Goal: Transaction & Acquisition: Purchase product/service

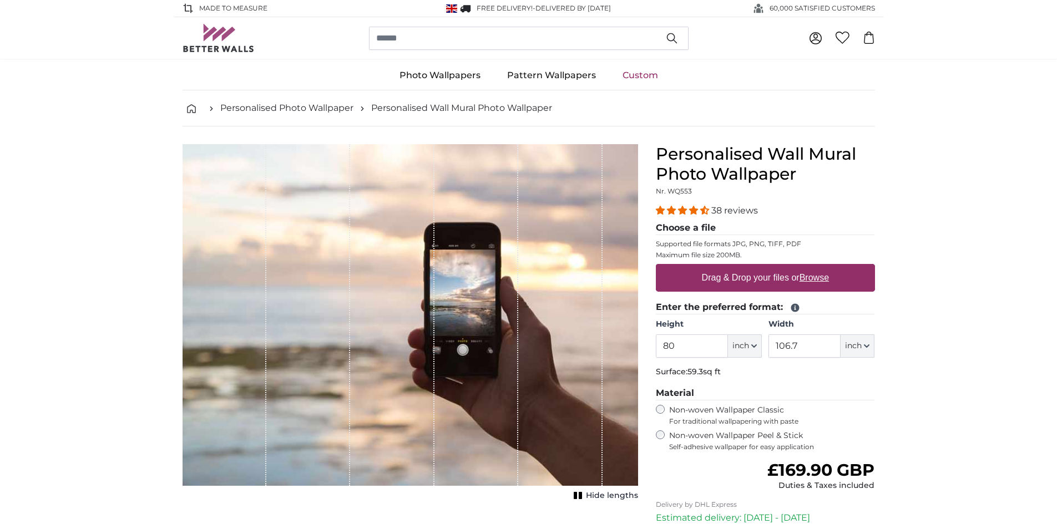
click at [818, 282] on u "Browse" at bounding box center [813, 277] width 29 height 9
click at [818, 267] on input "Drag & Drop your files or Browse" at bounding box center [765, 265] width 219 height 3
type input "**********"
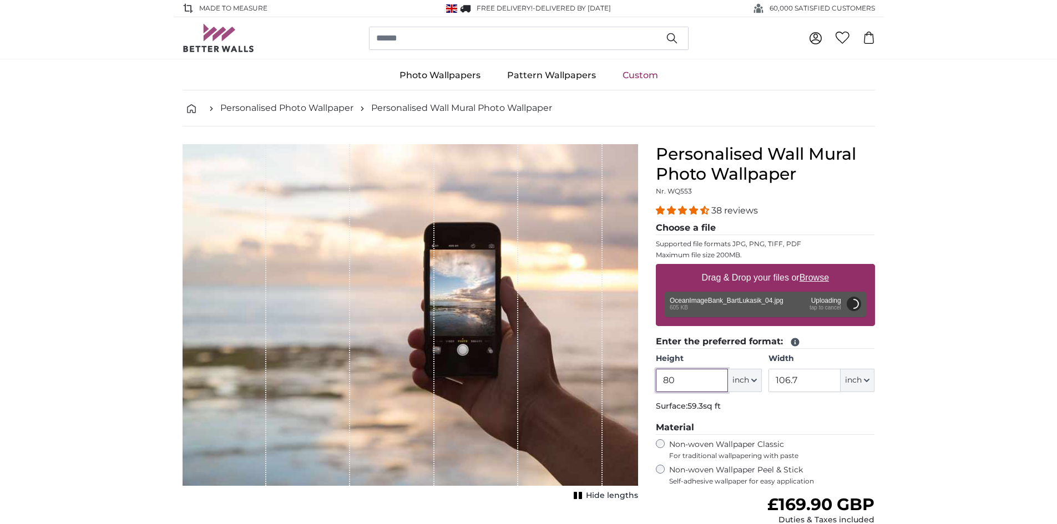
click at [707, 380] on input "80" at bounding box center [692, 380] width 72 height 23
click at [741, 380] on span "inch" at bounding box center [740, 380] width 17 height 11
click at [738, 407] on link "Centimeter (cm)" at bounding box center [745, 410] width 98 height 20
type input "203.2"
type input "271.1"
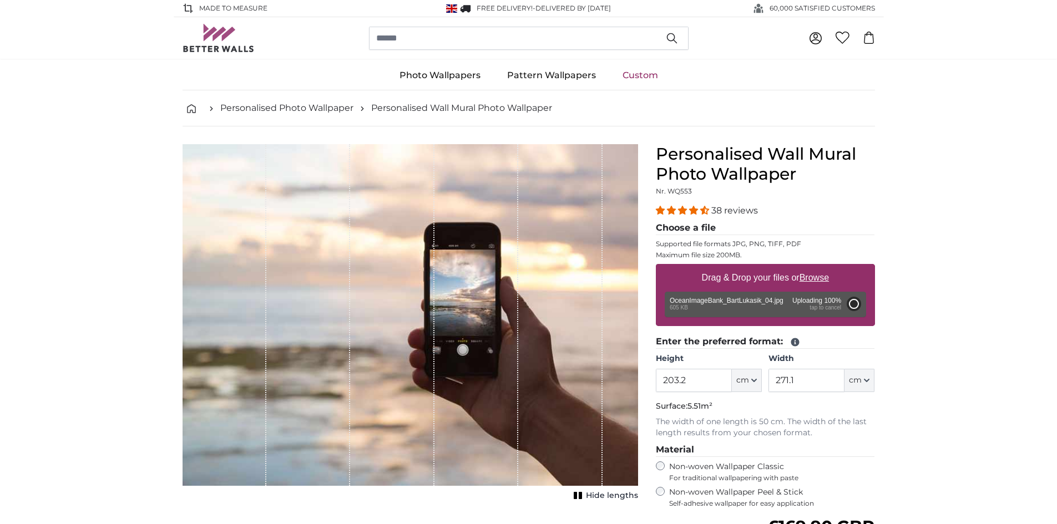
type input "71"
type input "126.4"
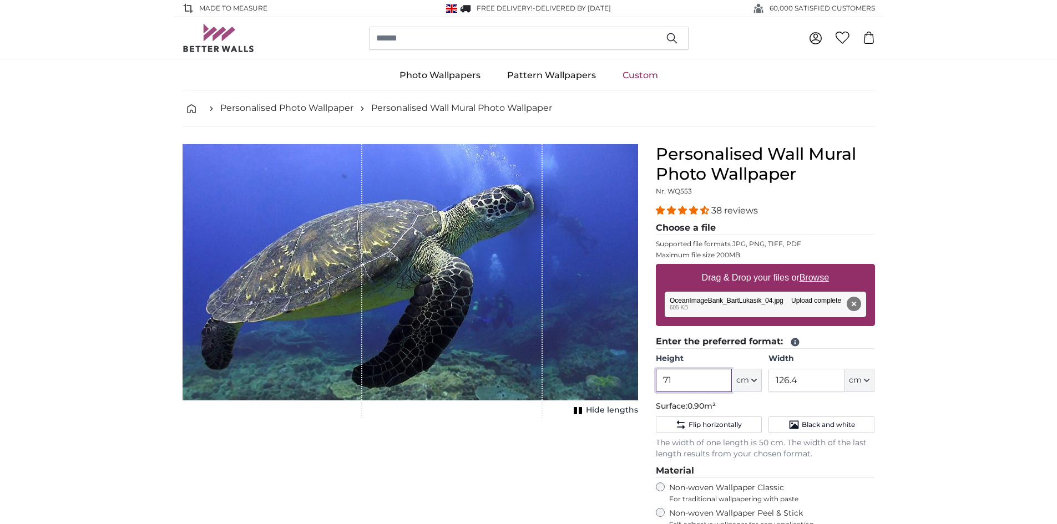
click at [702, 379] on input "71" at bounding box center [694, 380] width 76 height 23
type input "7"
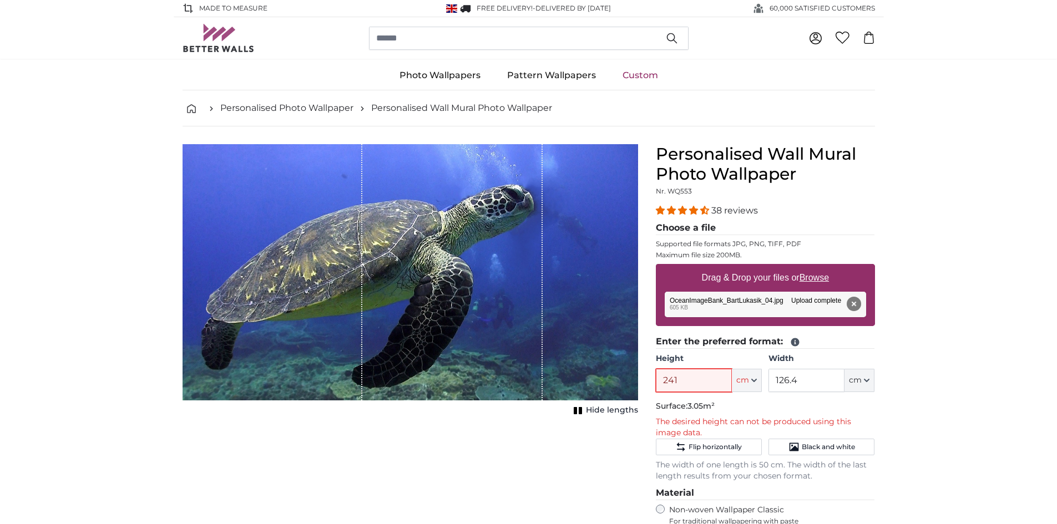
type input "241"
type input "370"
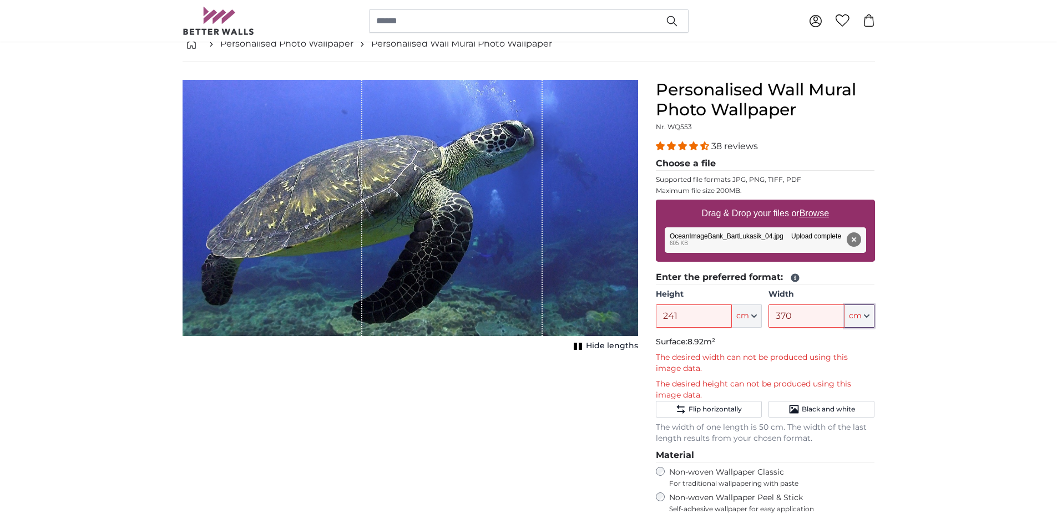
scroll to position [55, 0]
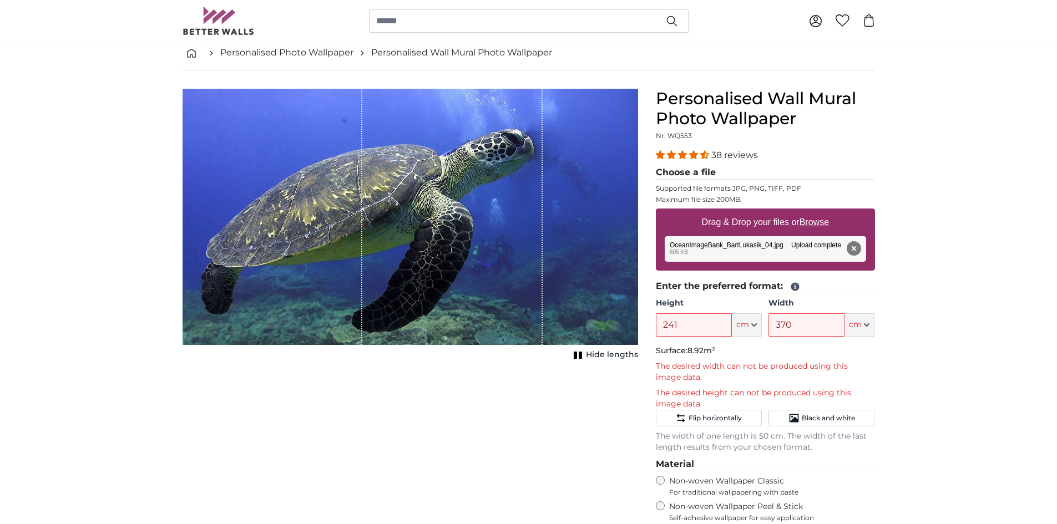
click at [827, 221] on u "Browse" at bounding box center [813, 221] width 29 height 9
click at [827, 212] on input "Drag & Drop your files or Browse" at bounding box center [765, 210] width 219 height 3
type input "**********"
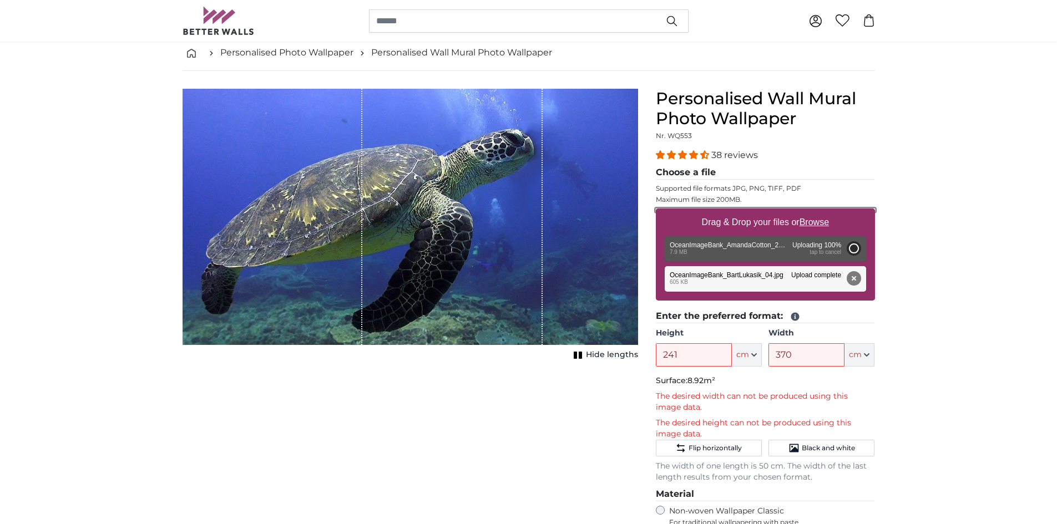
type input "200"
type input "302"
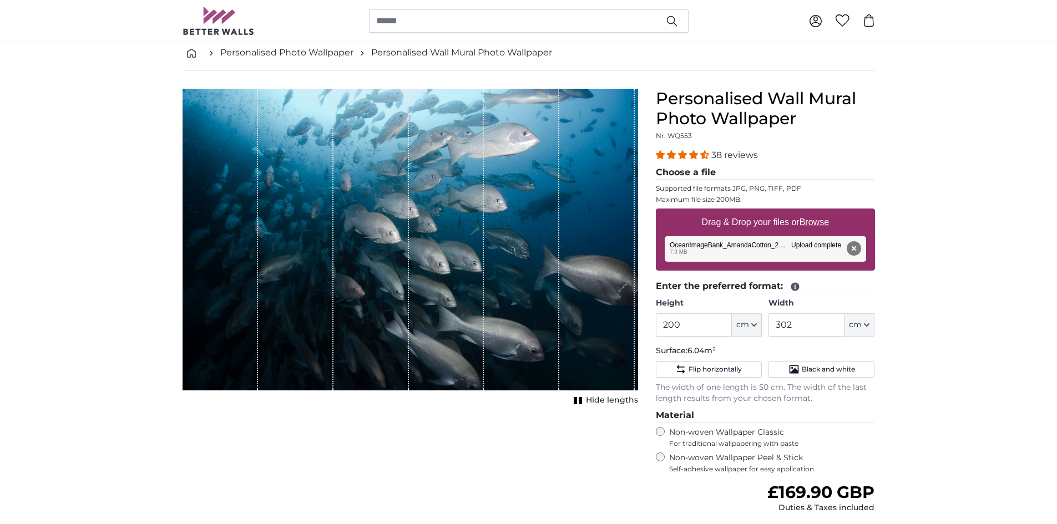
click at [826, 223] on u "Browse" at bounding box center [813, 221] width 29 height 9
click at [826, 212] on input "Drag & Drop your files or Browse" at bounding box center [765, 210] width 219 height 3
type input "**********"
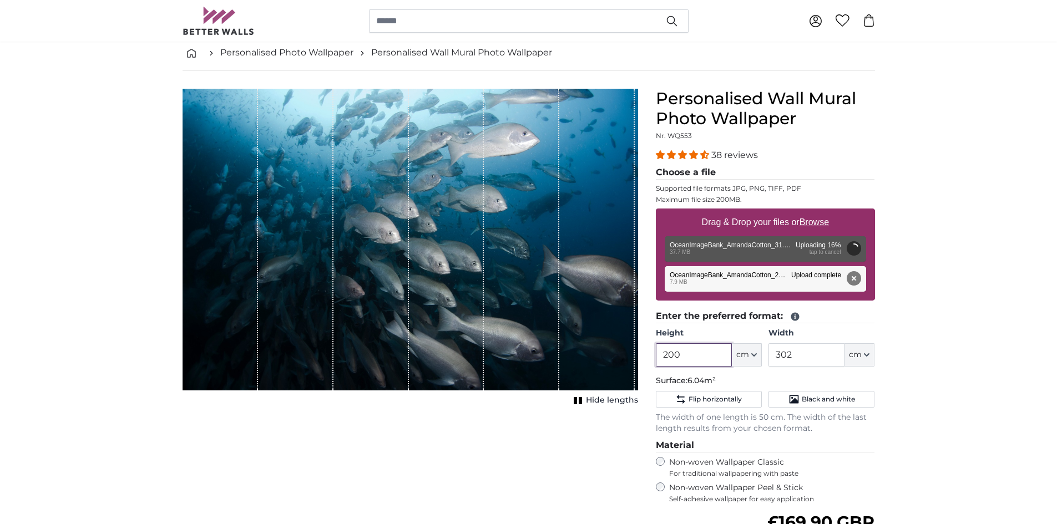
click at [692, 356] on input "200" at bounding box center [694, 354] width 76 height 23
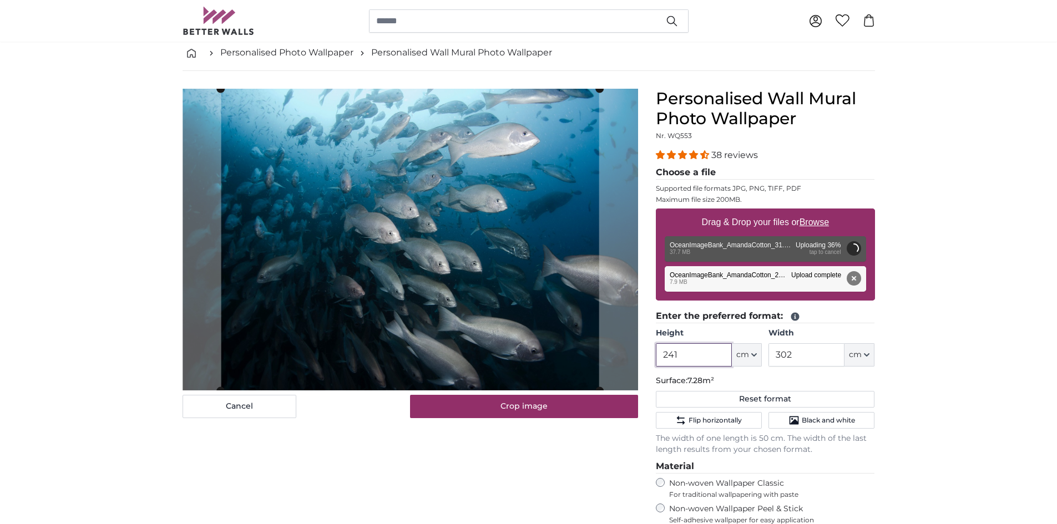
type input "241"
type input "370"
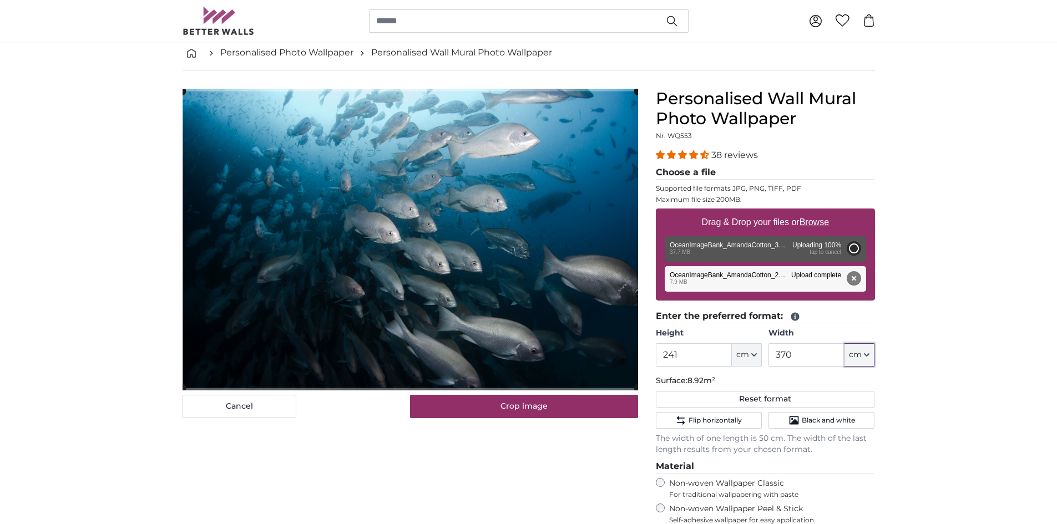
type input "200"
type input "134"
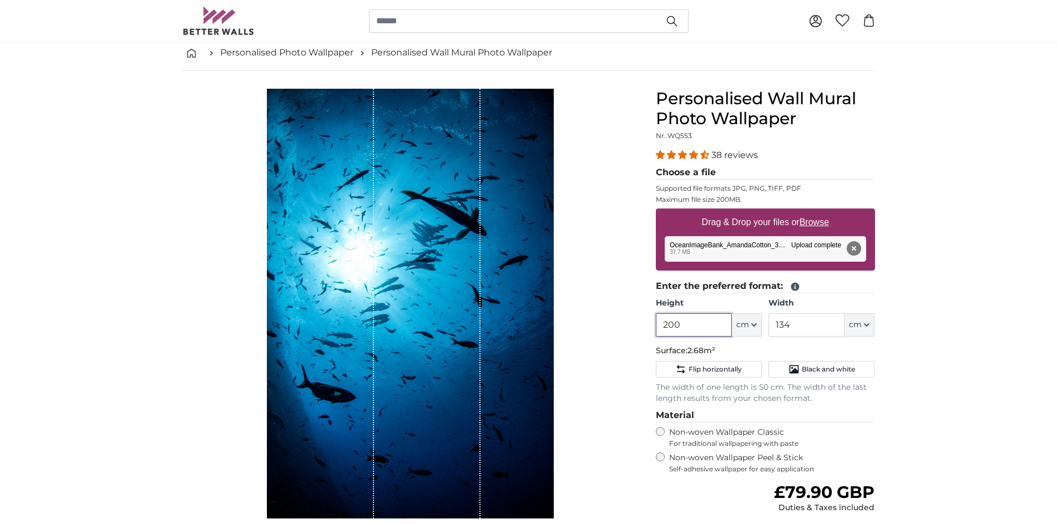
click at [688, 326] on input "200" at bounding box center [694, 324] width 76 height 23
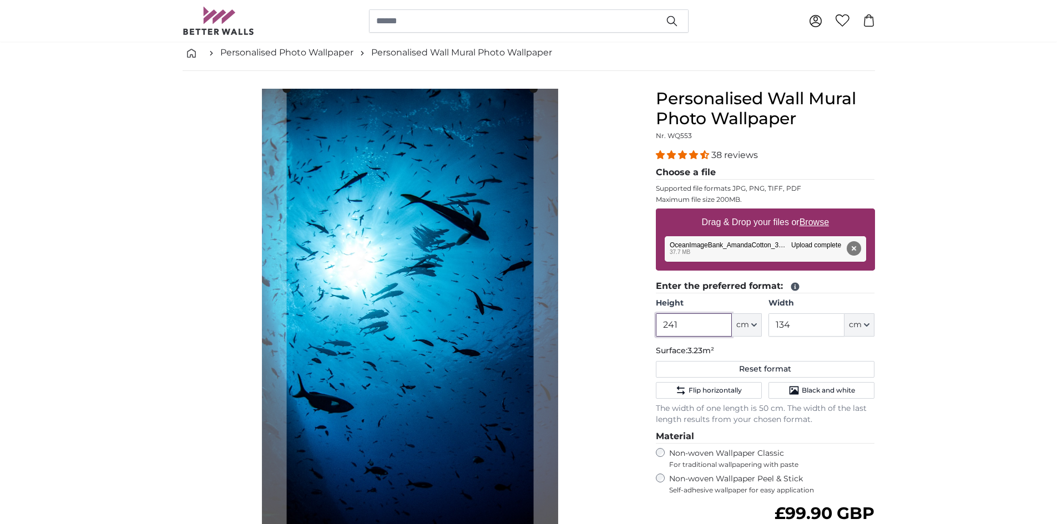
type input "241"
click at [799, 324] on input "134" at bounding box center [806, 324] width 76 height 23
type input "1"
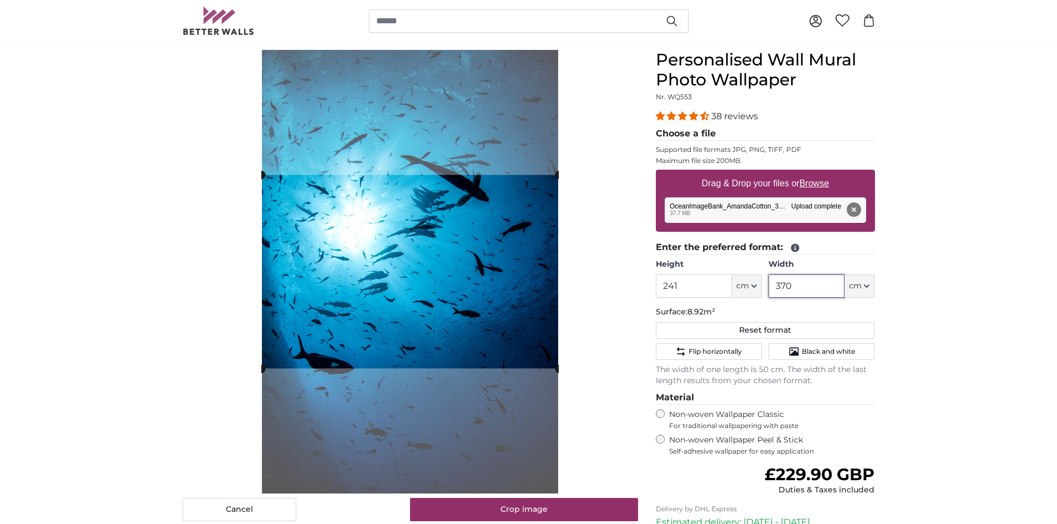
scroll to position [111, 0]
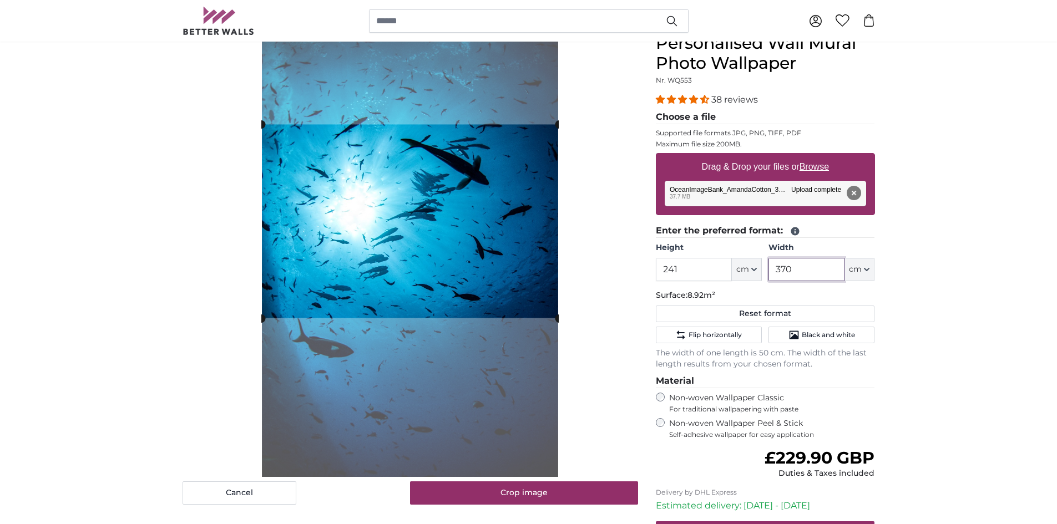
click at [499, 280] on cropper-handle at bounding box center [409, 221] width 297 height 194
type input "370"
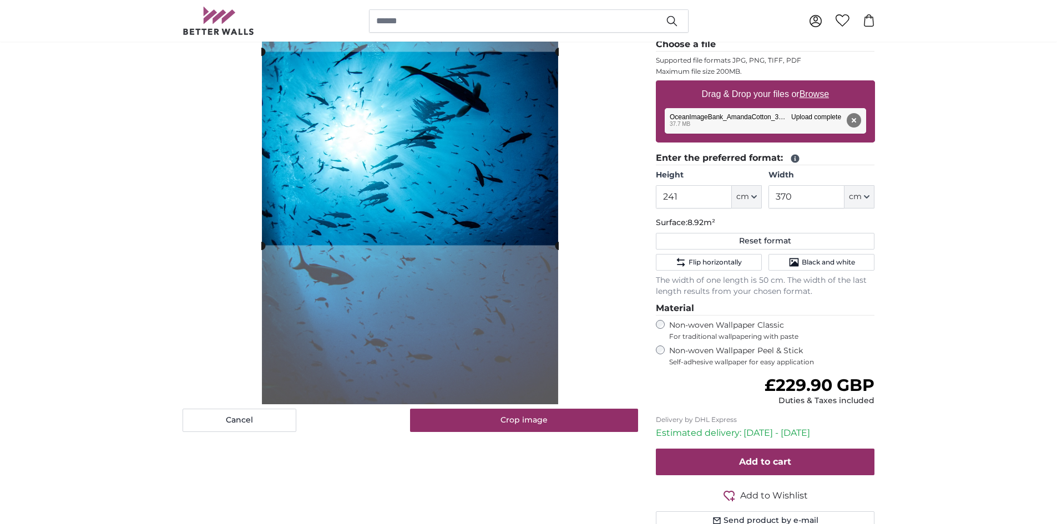
scroll to position [222, 0]
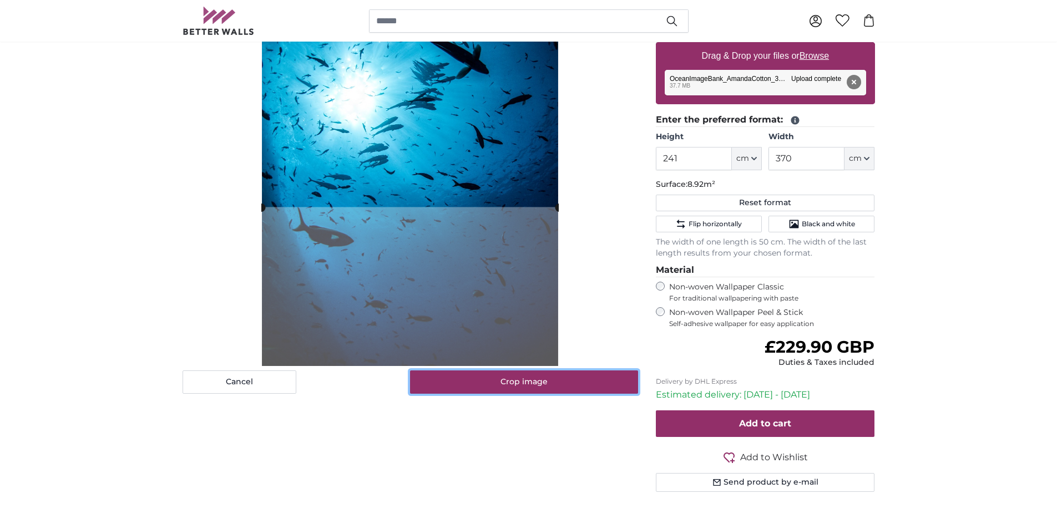
click at [536, 382] on button "Crop image" at bounding box center [524, 381] width 228 height 23
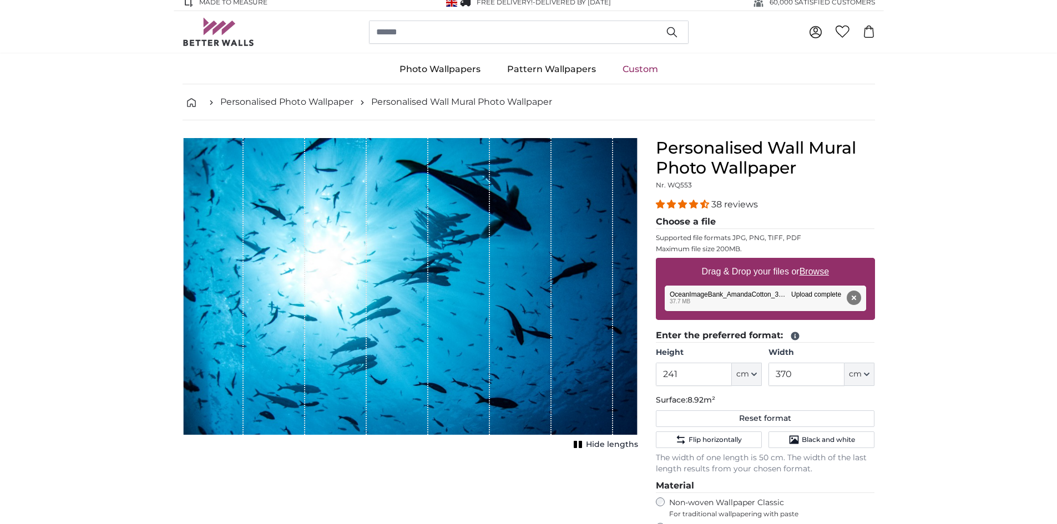
scroll to position [0, 0]
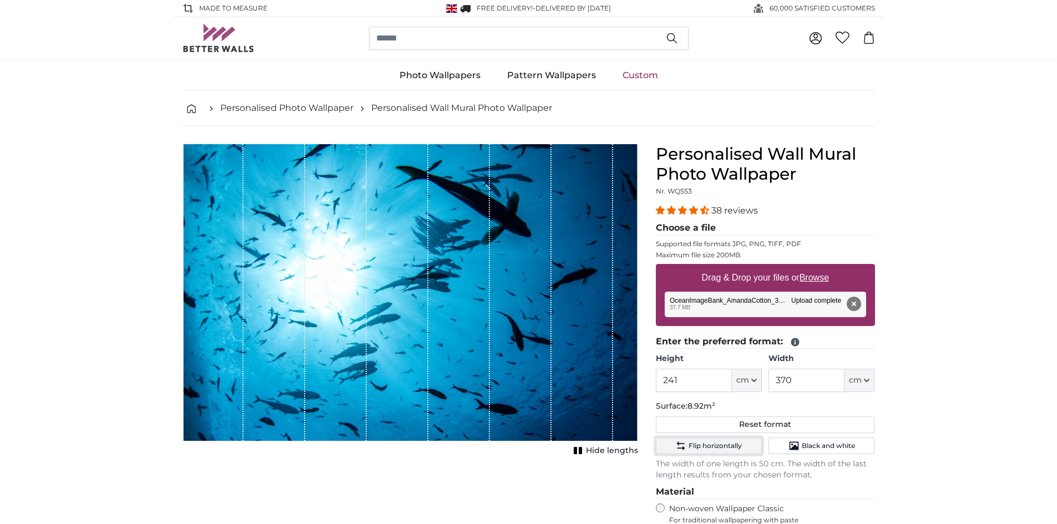
click at [714, 444] on span "Flip horizontally" at bounding box center [714, 445] width 53 height 9
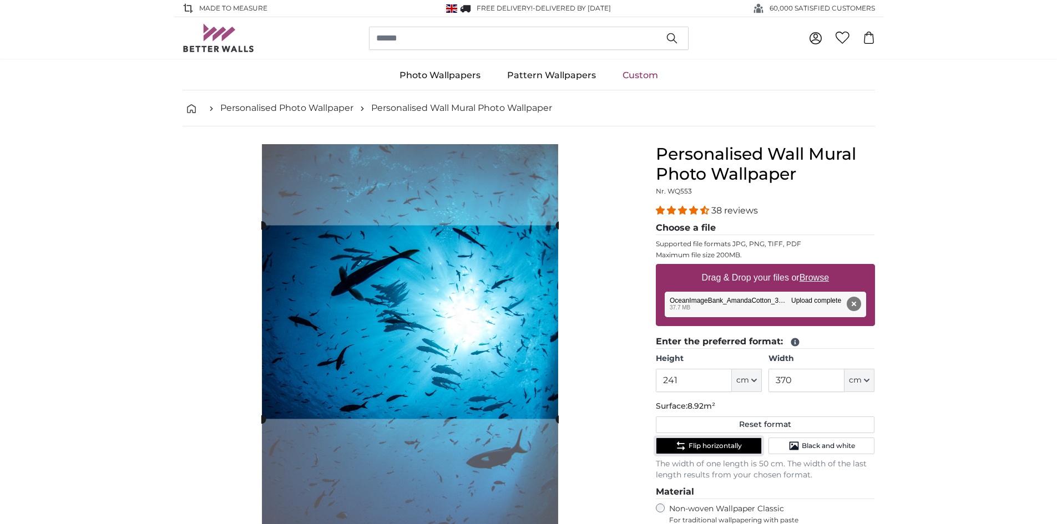
click at [534, 361] on cropper-handle at bounding box center [410, 322] width 297 height 194
click at [729, 446] on span "Flip horizontally" at bounding box center [714, 445] width 53 height 9
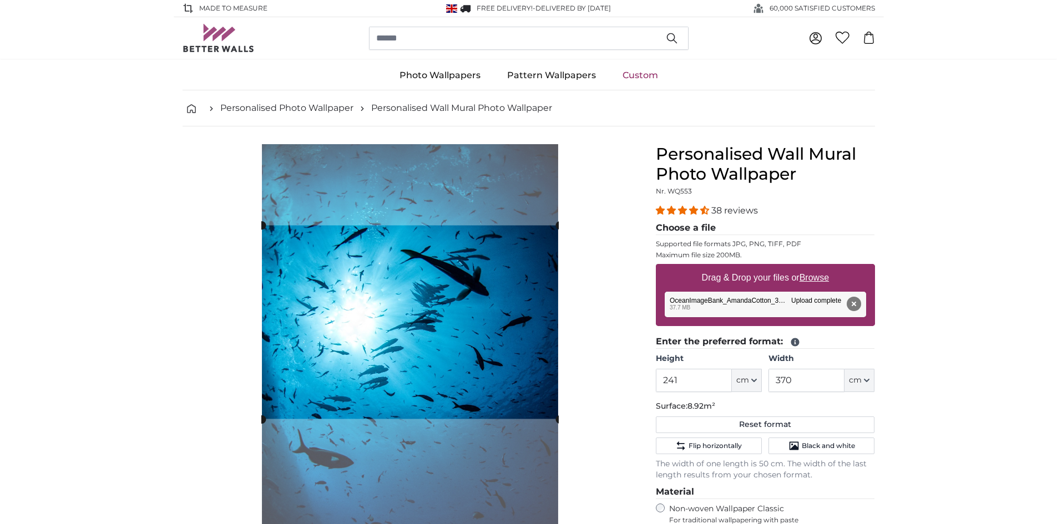
click at [820, 275] on u "Browse" at bounding box center [813, 277] width 29 height 9
click at [820, 267] on input "Drag & Drop your files or Browse" at bounding box center [765, 265] width 219 height 3
type input "**********"
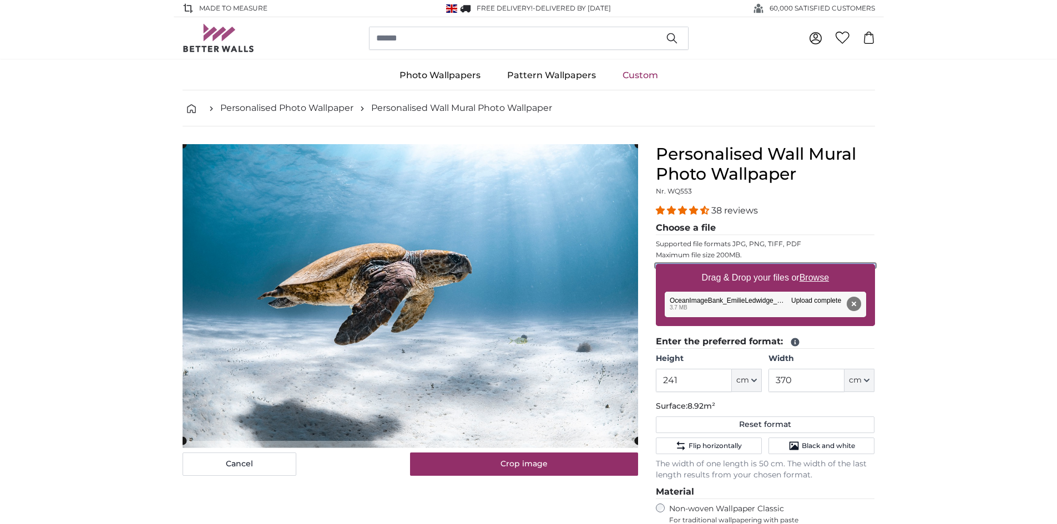
click at [349, 252] on cropper-handle at bounding box center [409, 292] width 455 height 297
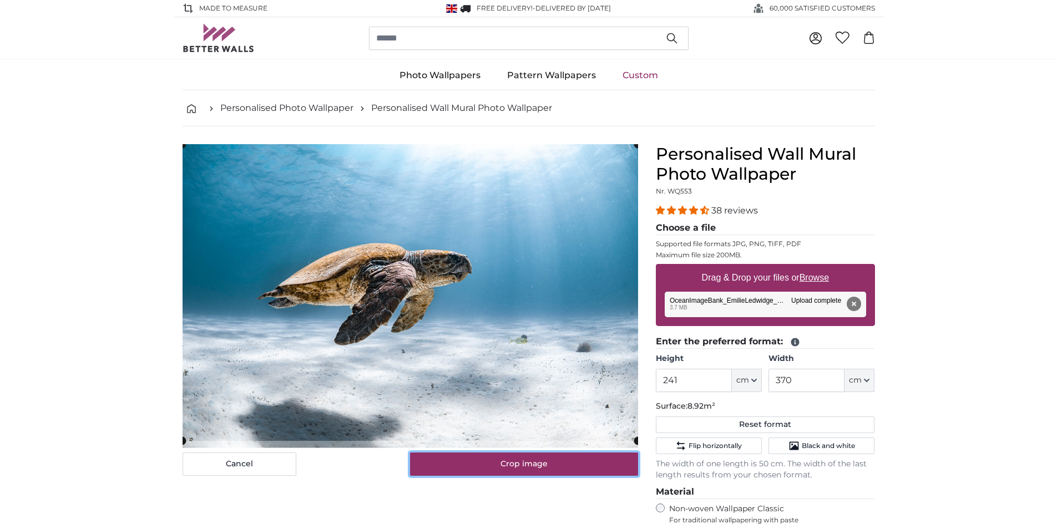
click at [525, 465] on button "Crop image" at bounding box center [524, 464] width 228 height 23
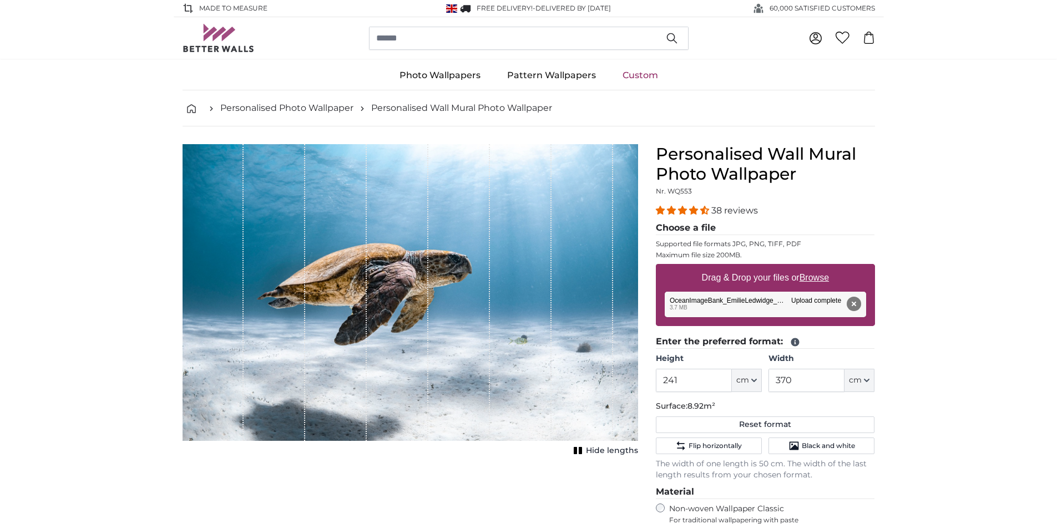
click at [814, 425] on button "Reset format" at bounding box center [765, 425] width 219 height 17
type input "200"
type input "300"
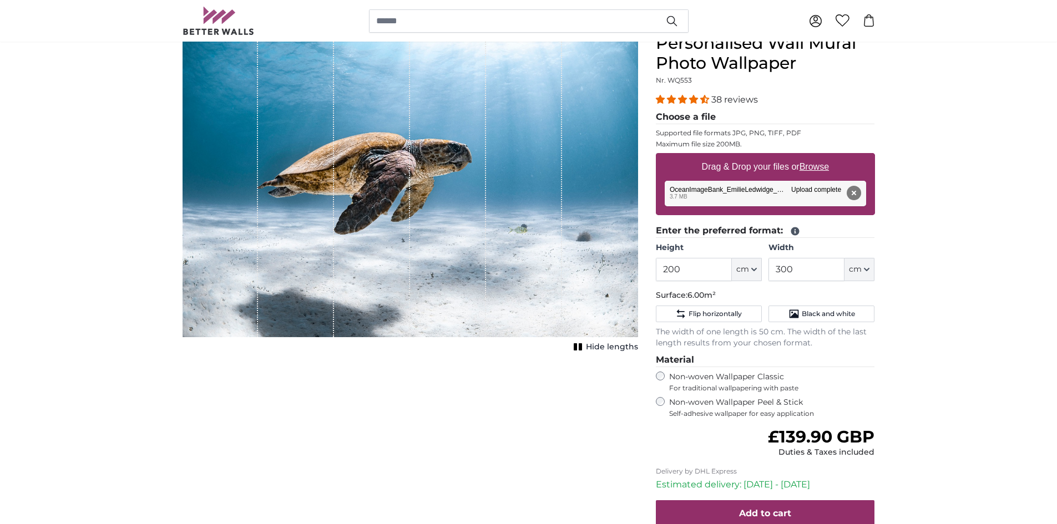
scroll to position [55, 0]
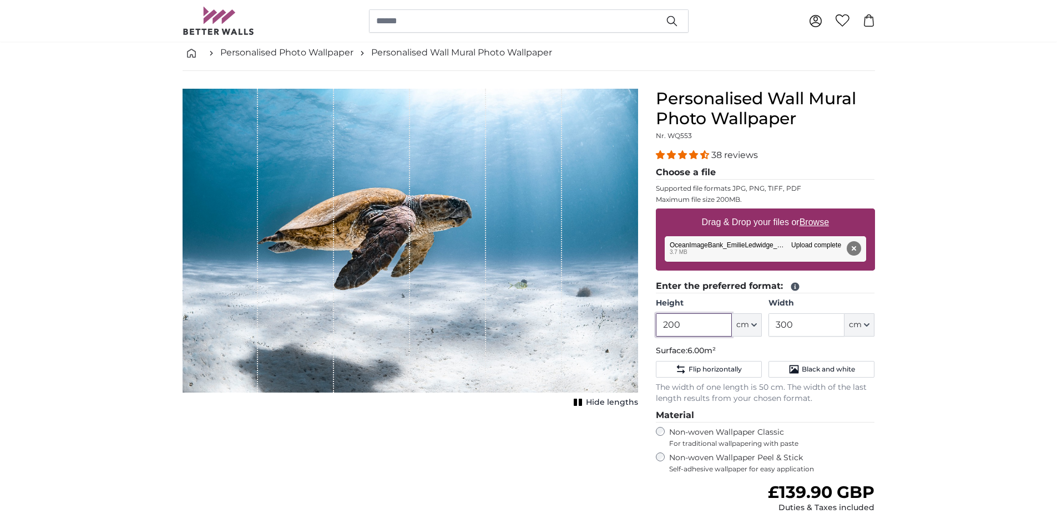
click at [691, 322] on input "200" at bounding box center [694, 324] width 76 height 23
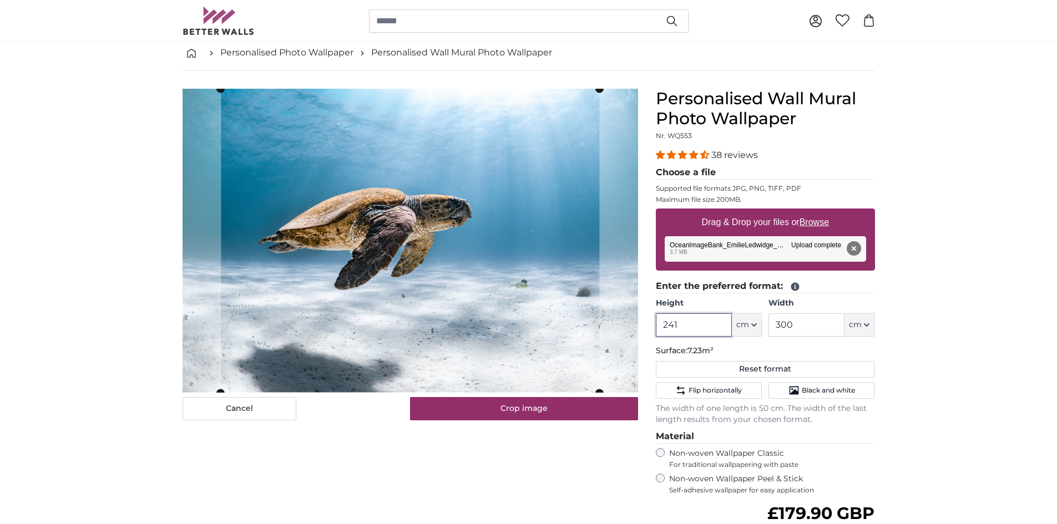
type input "241"
click at [803, 322] on input "300" at bounding box center [806, 324] width 76 height 23
type input "3"
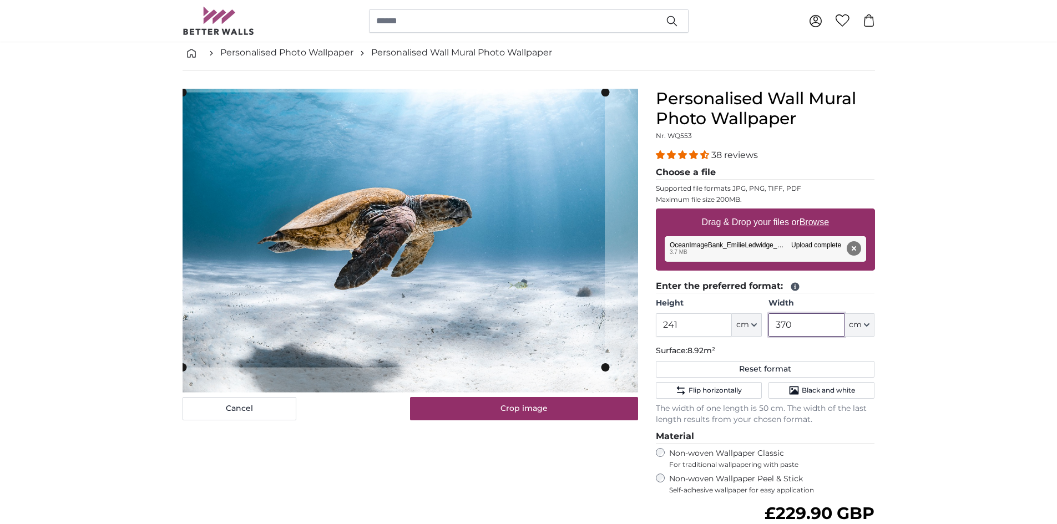
click at [601, 368] on cropper-handle at bounding box center [605, 367] width 8 height 8
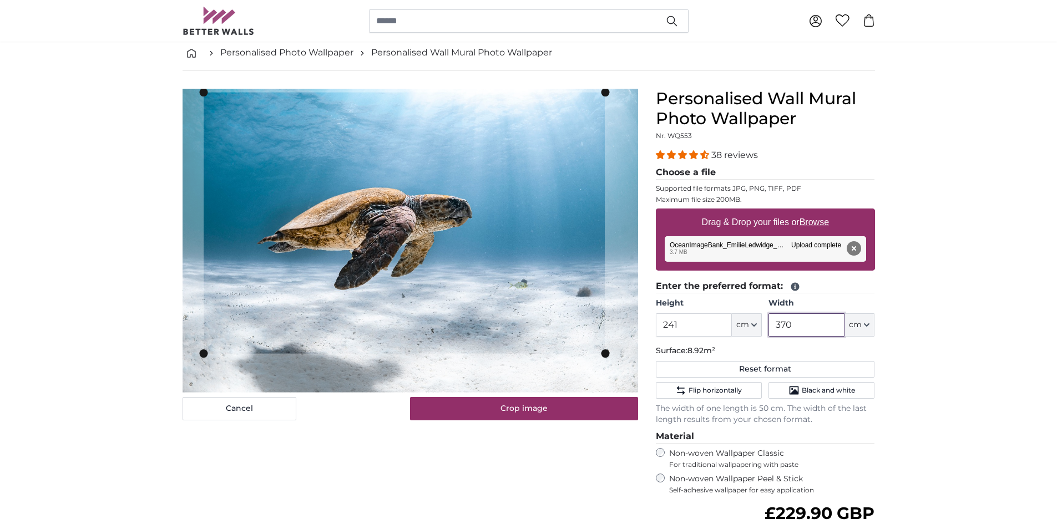
click at [0, 0] on slot at bounding box center [0, 0] width 0 height 0
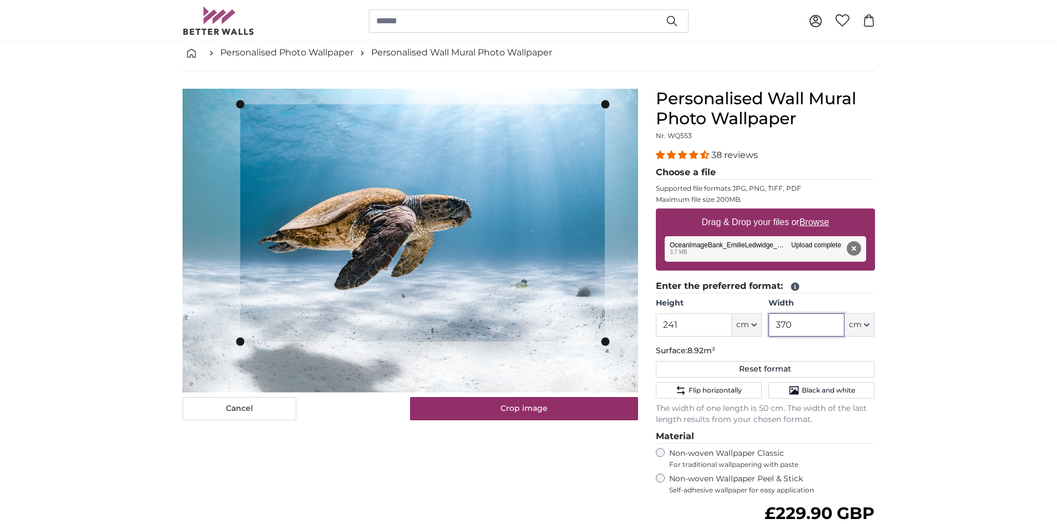
click at [240, 240] on cropper-handle at bounding box center [240, 222] width 8 height 237
click at [0, 0] on slot at bounding box center [0, 0] width 0 height 0
type input "370"
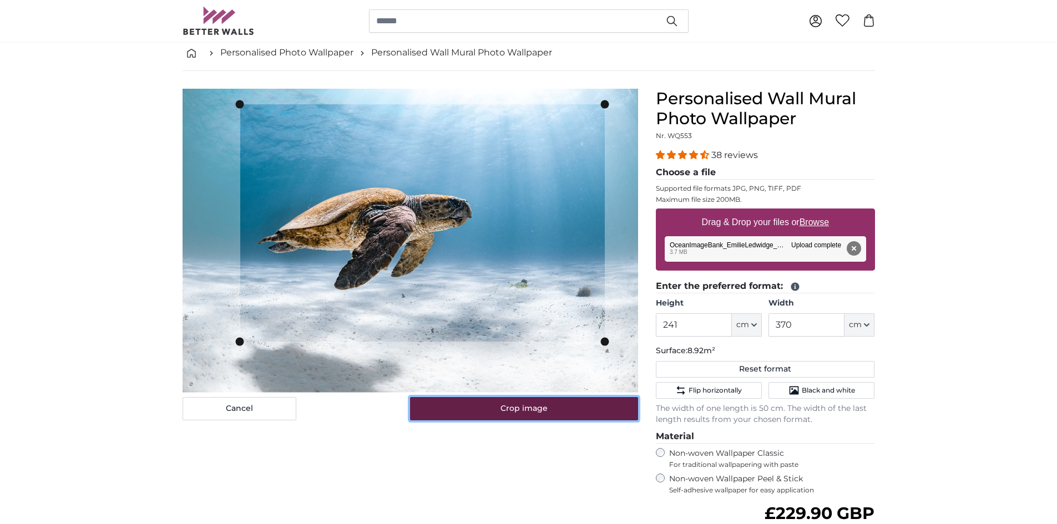
click at [548, 415] on button "Crop image" at bounding box center [524, 408] width 228 height 23
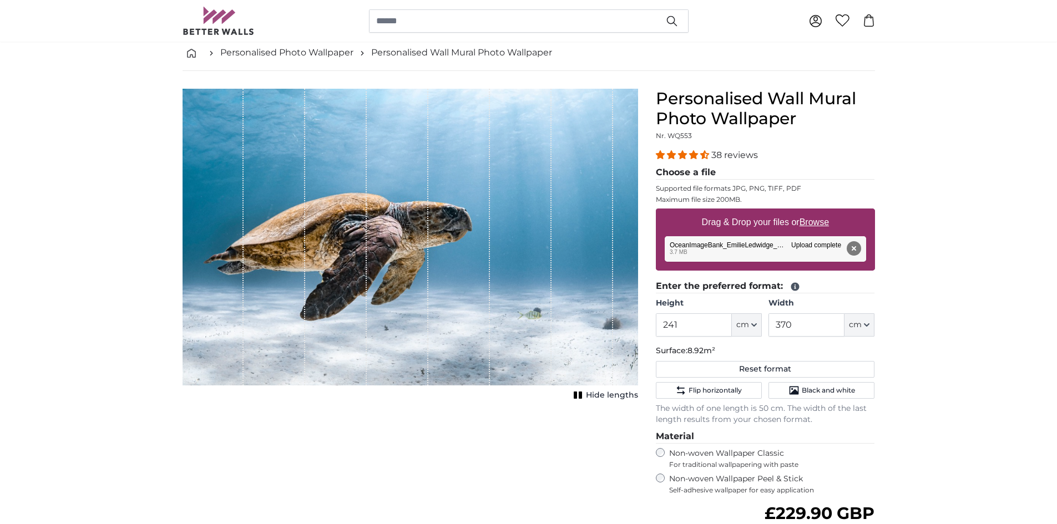
click at [827, 217] on u "Browse" at bounding box center [813, 221] width 29 height 9
click at [827, 212] on input "Drag & Drop your files or Browse" at bounding box center [765, 210] width 219 height 3
type input "**********"
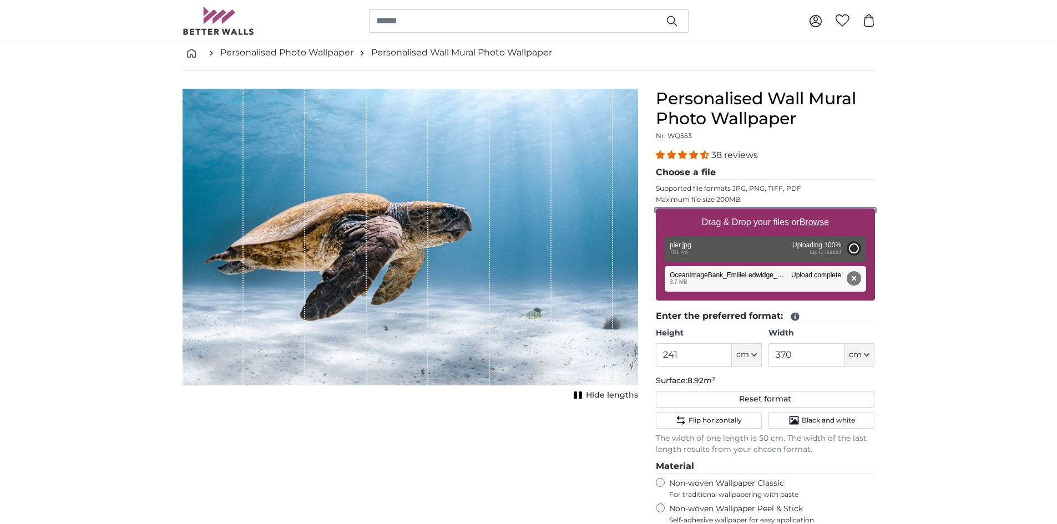
type input "143.3"
type input "96"
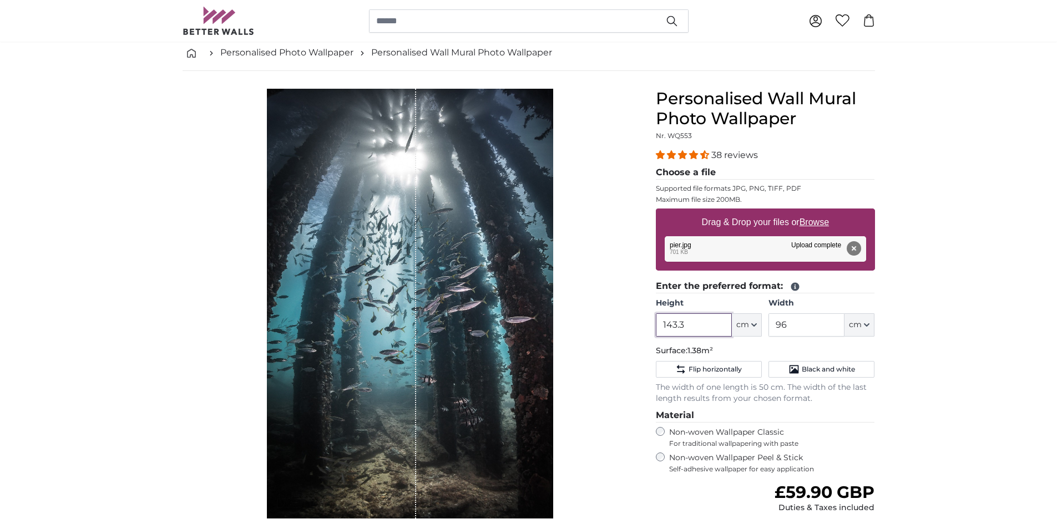
click at [702, 323] on input "143.3" at bounding box center [694, 324] width 76 height 23
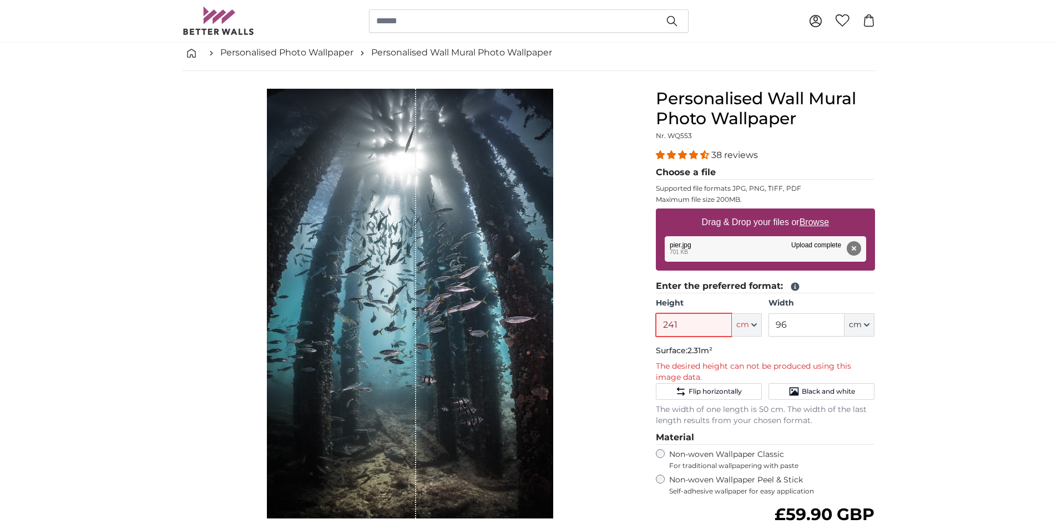
type input "241"
click at [855, 247] on button "Remove" at bounding box center [853, 248] width 14 height 14
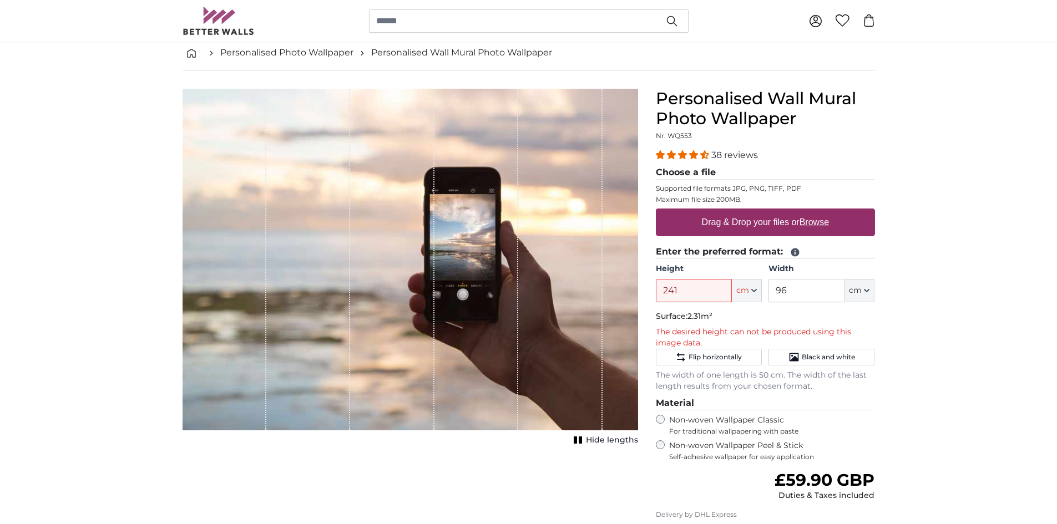
click at [812, 226] on u "Browse" at bounding box center [813, 221] width 29 height 9
click at [812, 212] on input "Drag & Drop your files or Browse" at bounding box center [765, 210] width 219 height 3
type input "**********"
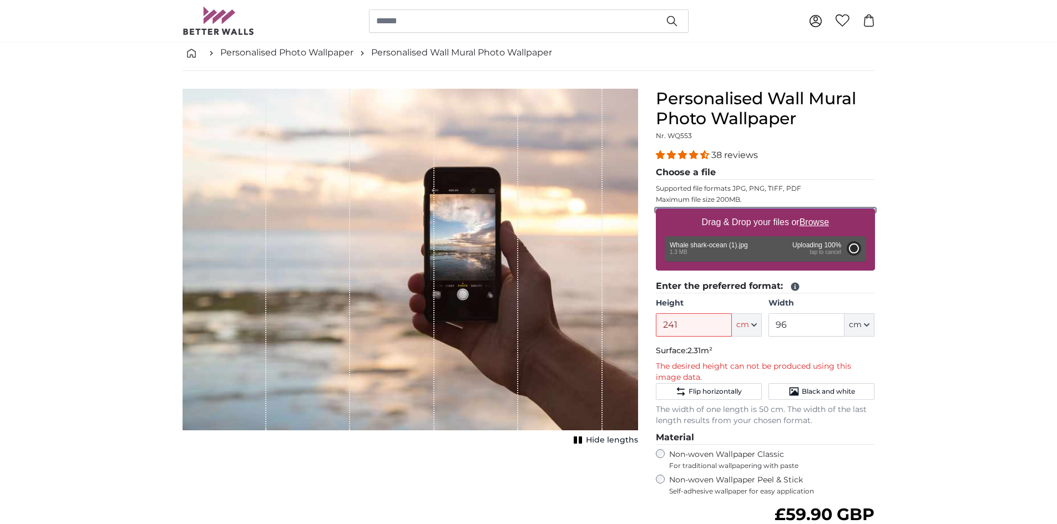
type input "200"
type input "112"
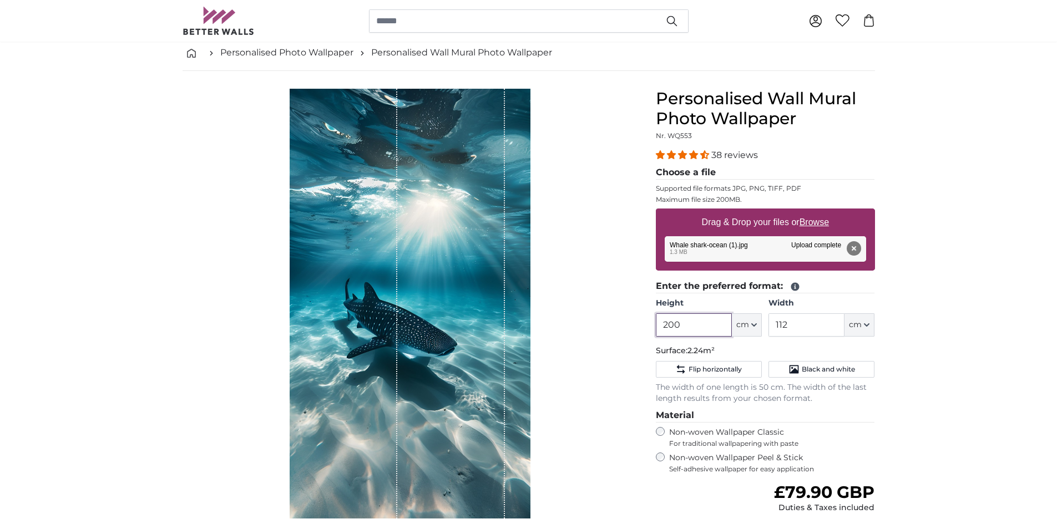
click at [695, 322] on input "200" at bounding box center [694, 324] width 76 height 23
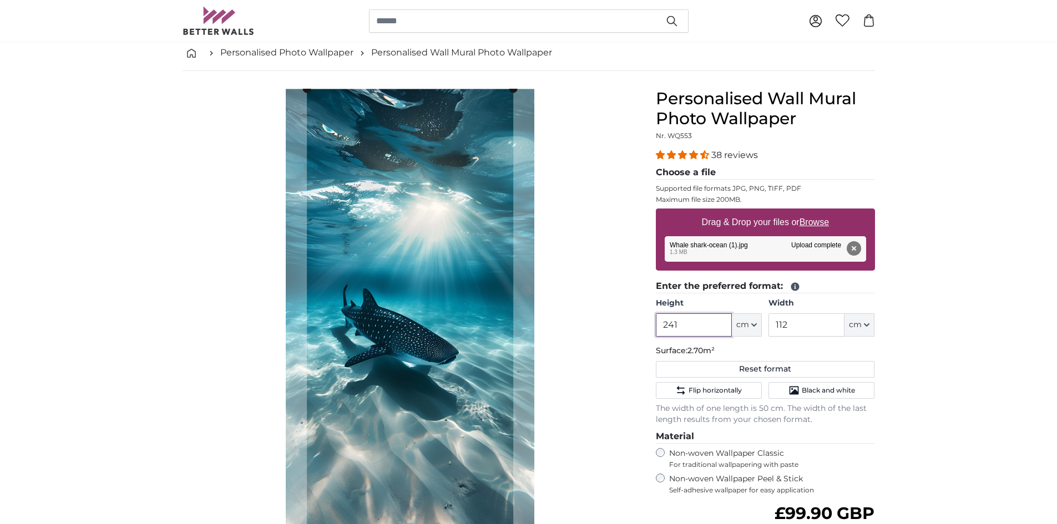
type input "241"
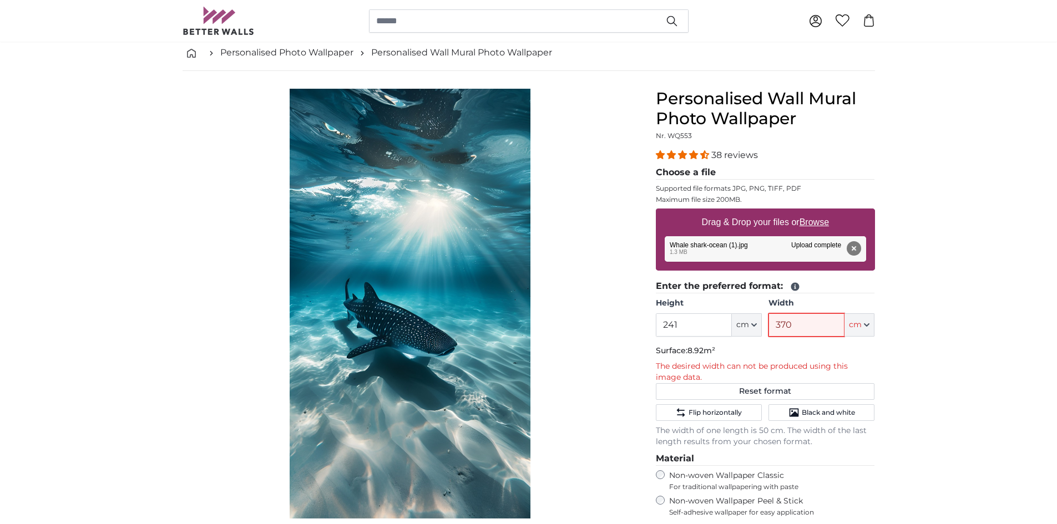
type input "370"
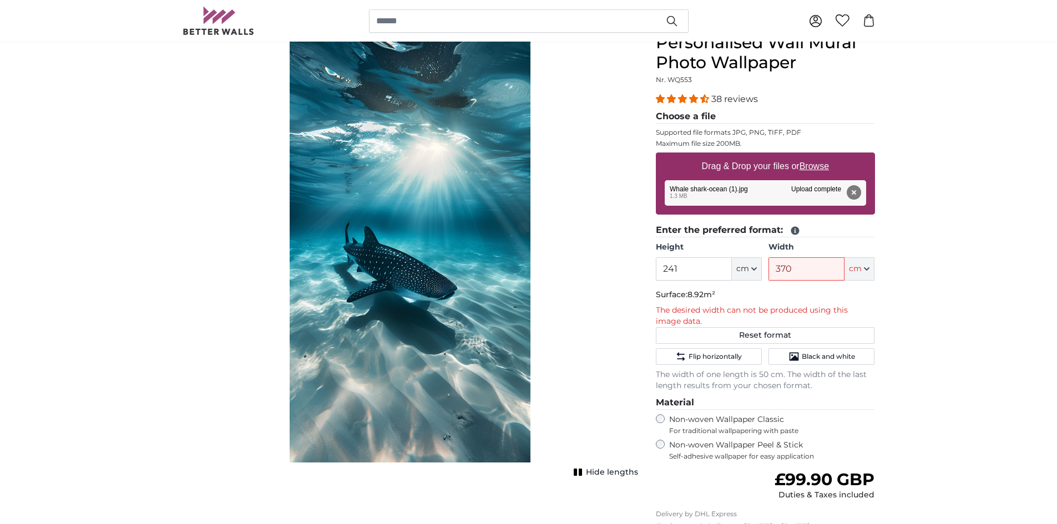
scroll to position [111, 0]
click at [813, 166] on u "Browse" at bounding box center [813, 166] width 29 height 9
click at [813, 156] on input "Drag & Drop your files or Browse" at bounding box center [765, 154] width 219 height 3
type input "**********"
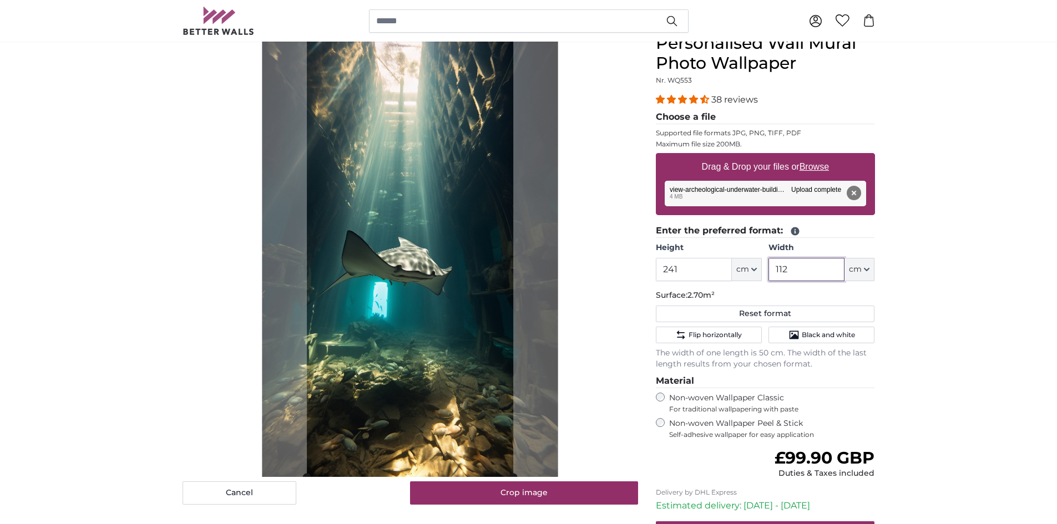
click at [825, 272] on input "112" at bounding box center [806, 269] width 76 height 23
type input "1"
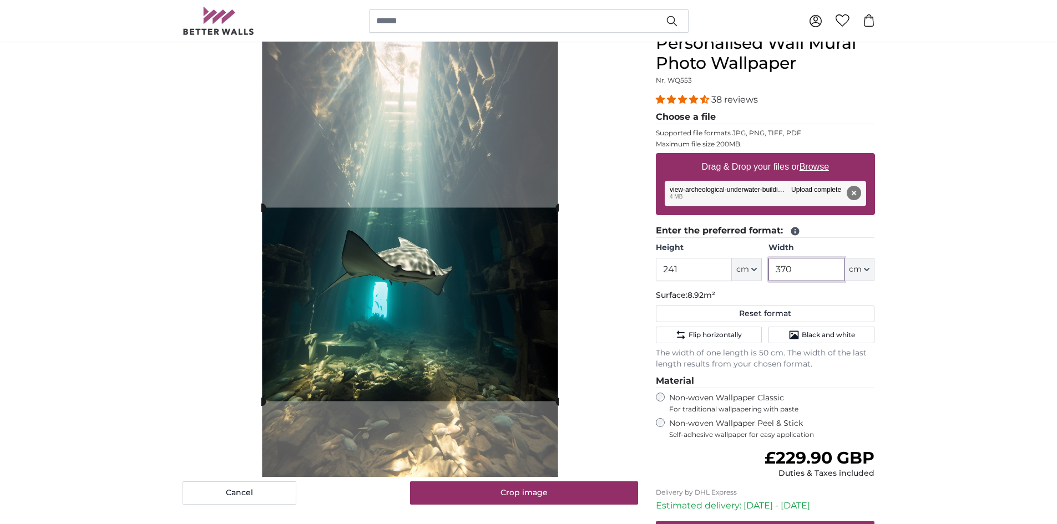
click at [0, 0] on slot at bounding box center [0, 0] width 0 height 0
click at [555, 375] on cropper-handle at bounding box center [410, 303] width 297 height 194
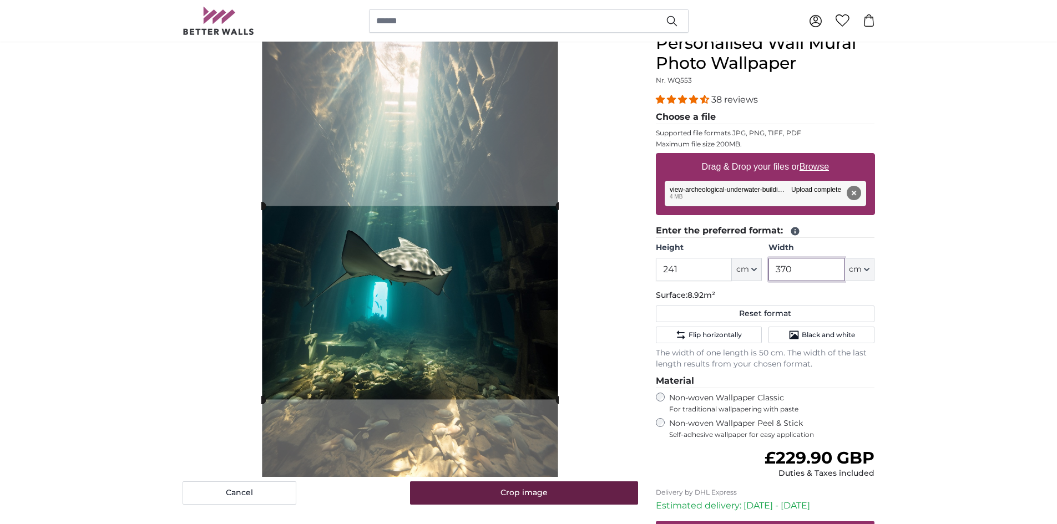
type input "370"
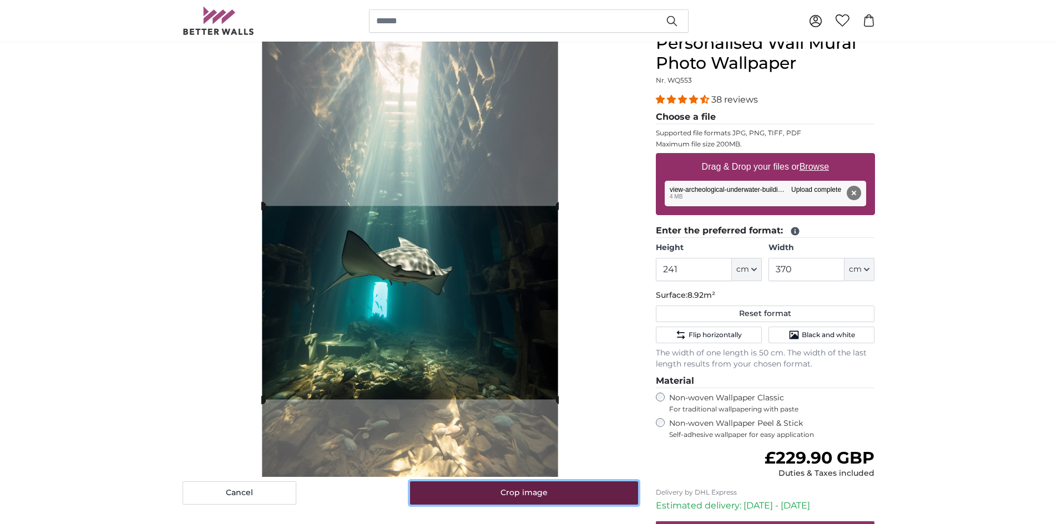
click at [532, 493] on button "Crop image" at bounding box center [524, 492] width 228 height 23
